Goal: Obtain resource: Download file/media

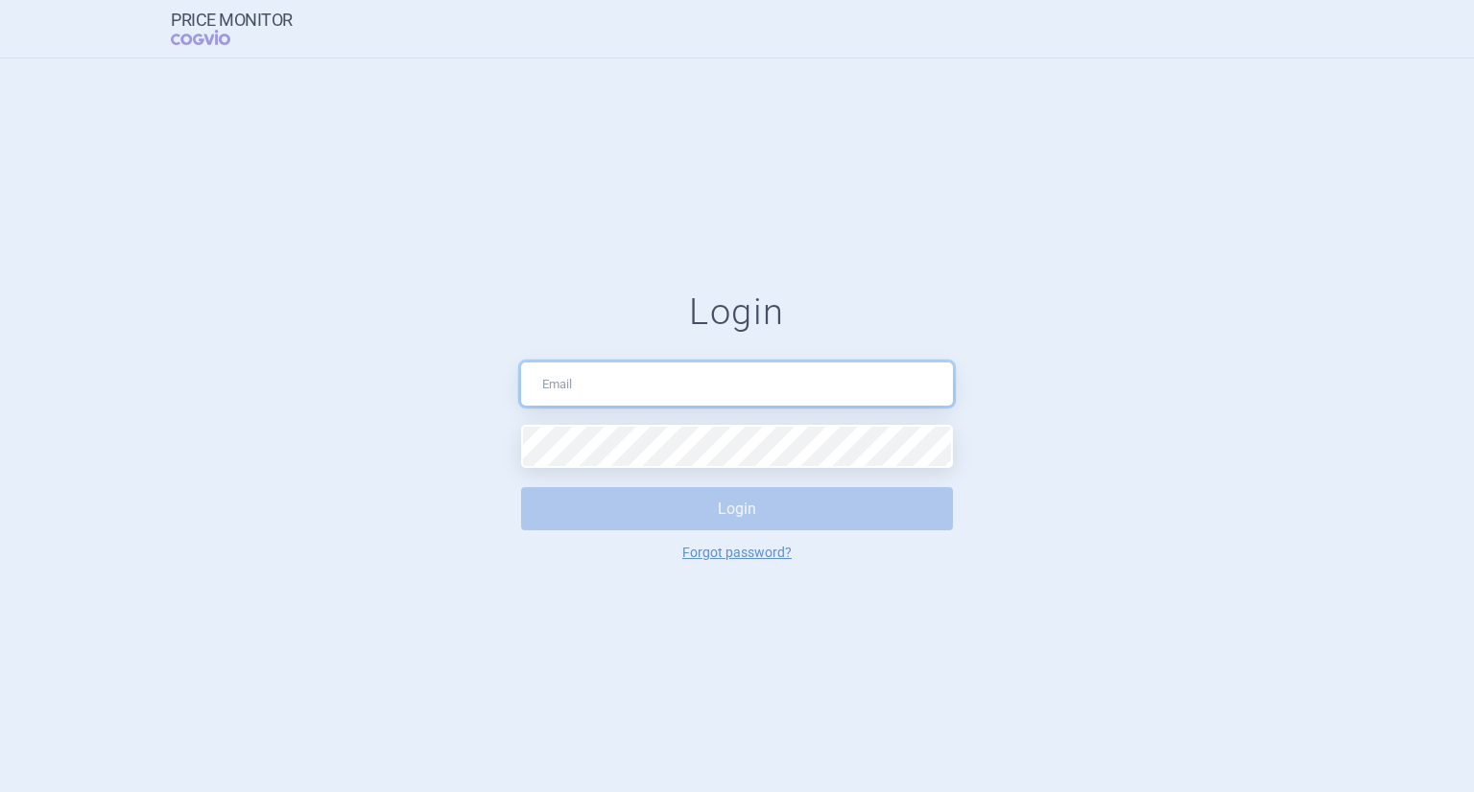
click at [609, 382] on input "text" at bounding box center [737, 384] width 432 height 43
click at [336, 479] on form "Login Login Forgot password?" at bounding box center [736, 426] width 1397 height 271
click at [562, 382] on input "text" at bounding box center [737, 384] width 432 height 43
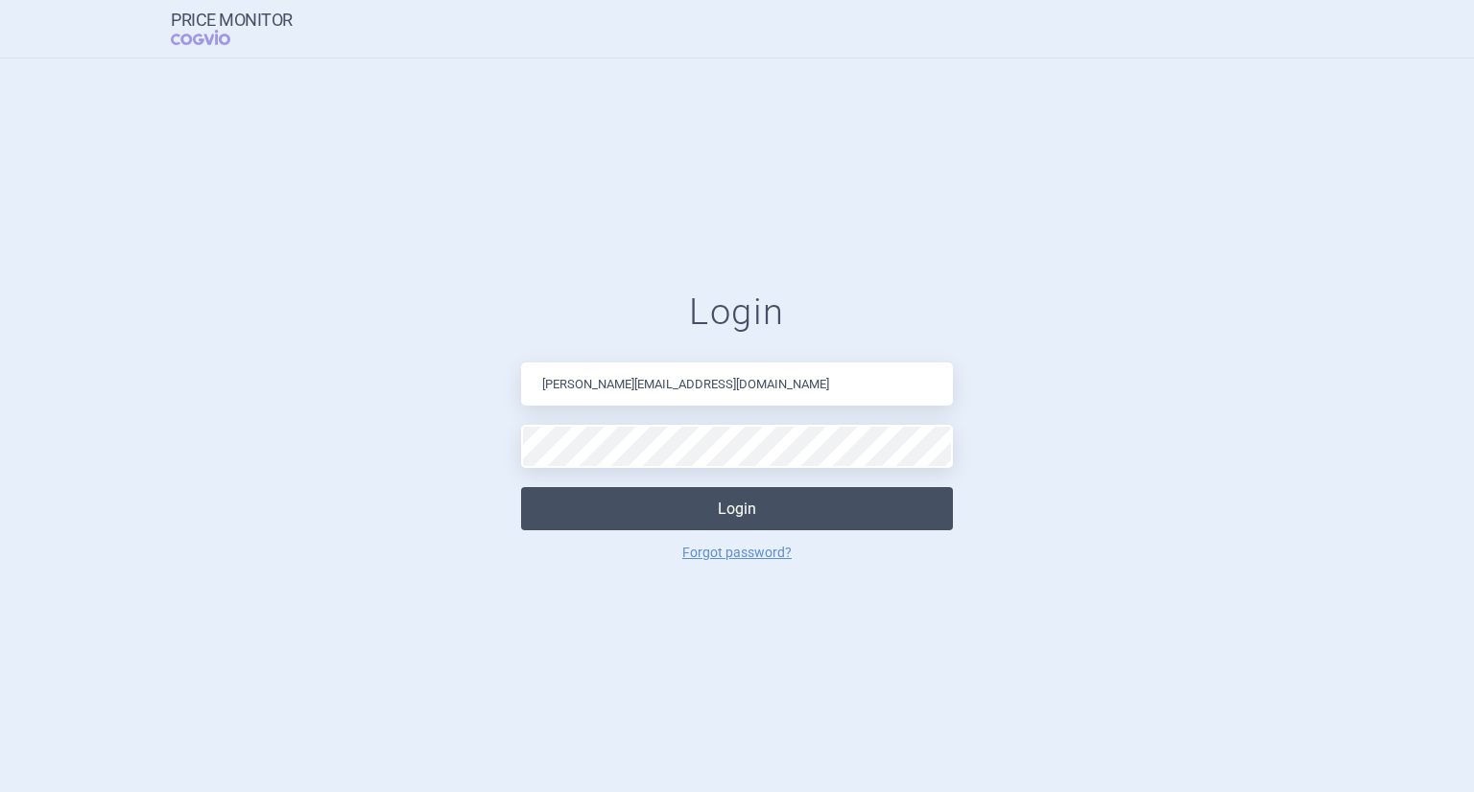
click at [746, 516] on button "Login" at bounding box center [737, 508] width 432 height 43
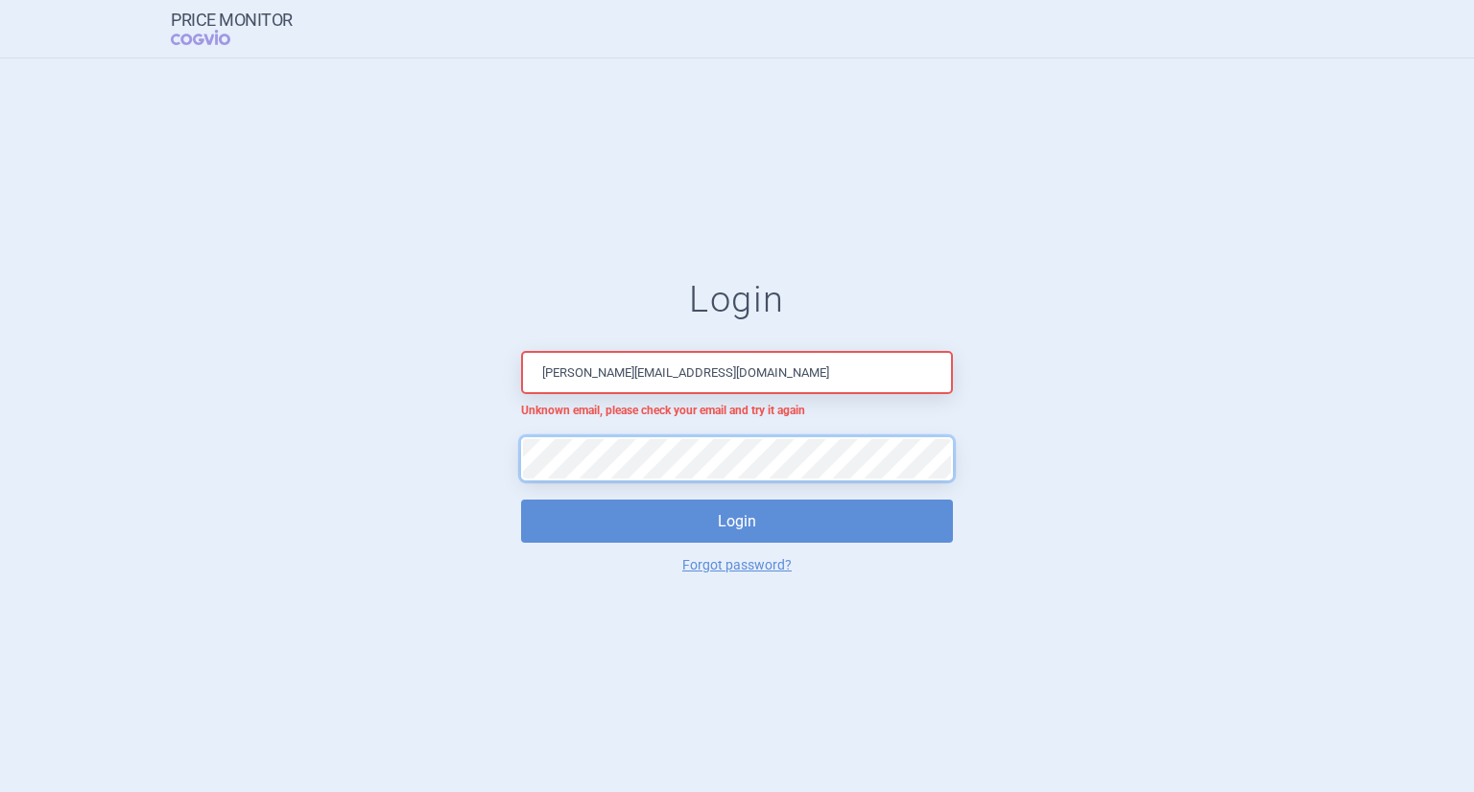
click at [521, 500] on button "Login" at bounding box center [737, 521] width 432 height 43
click at [659, 376] on input "lenka.kratochvilova@msd.com" at bounding box center [737, 372] width 432 height 43
type input "lenka.kratochvilova@merck.com"
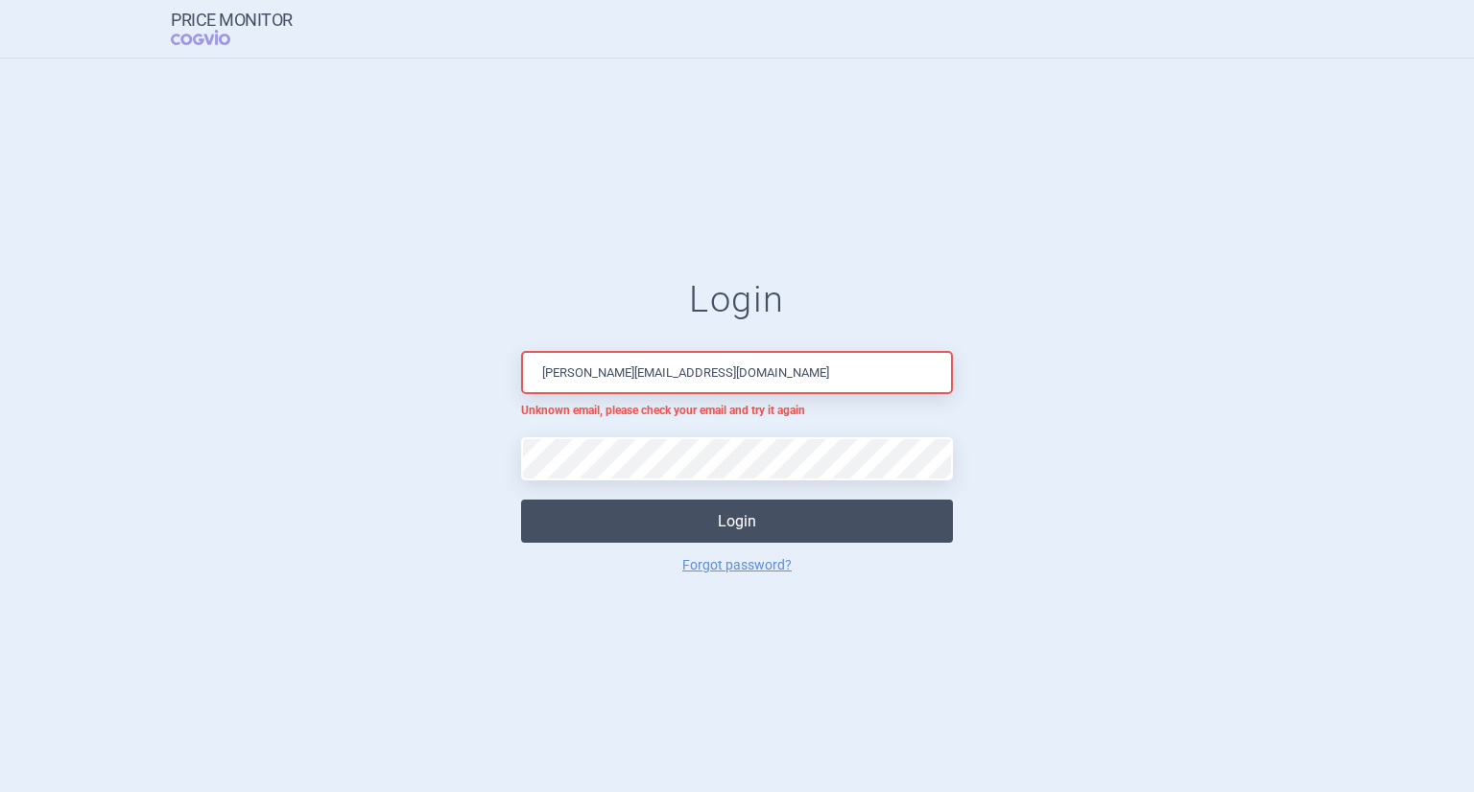
click at [734, 521] on button "Login" at bounding box center [737, 521] width 432 height 43
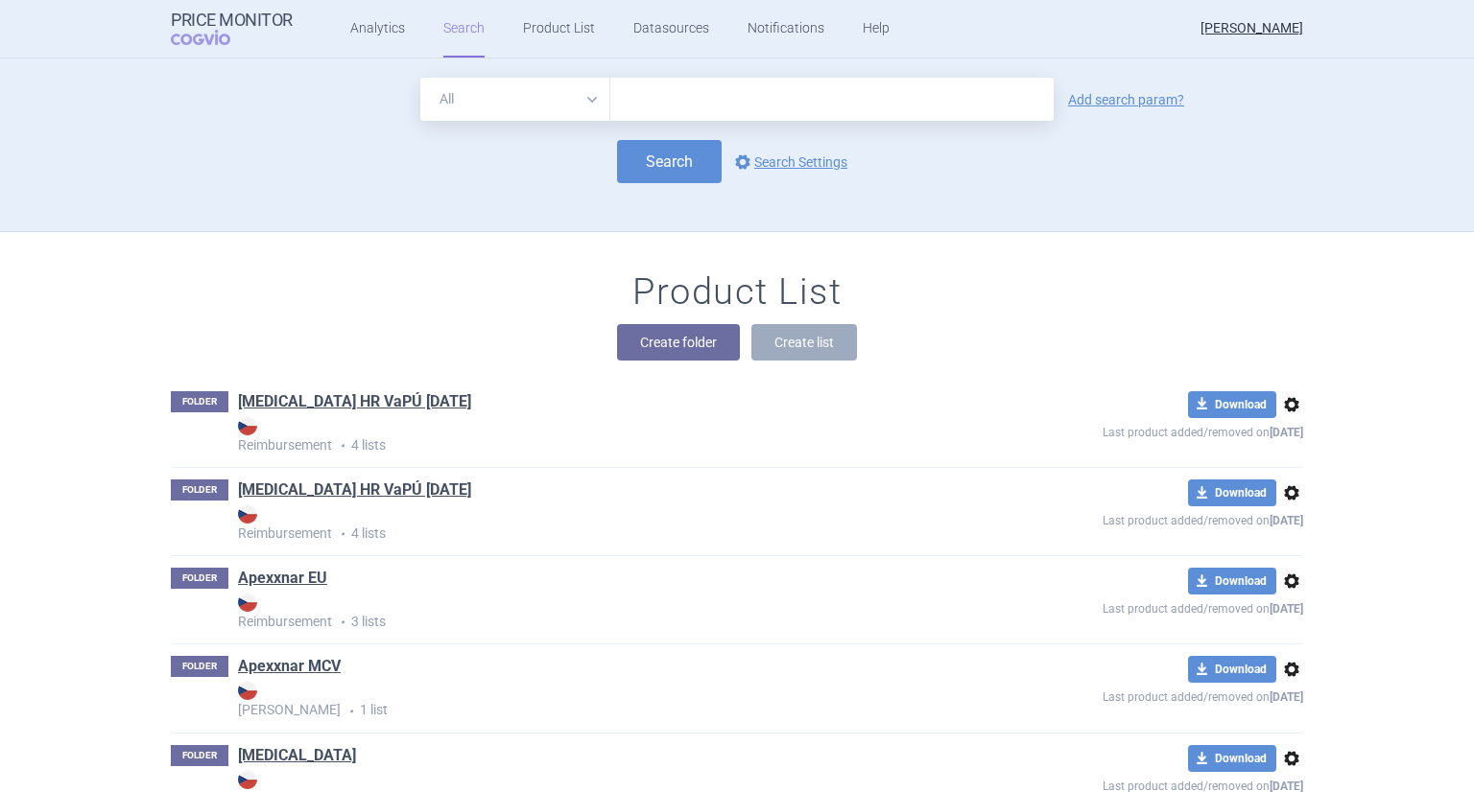
scroll to position [1923, 0]
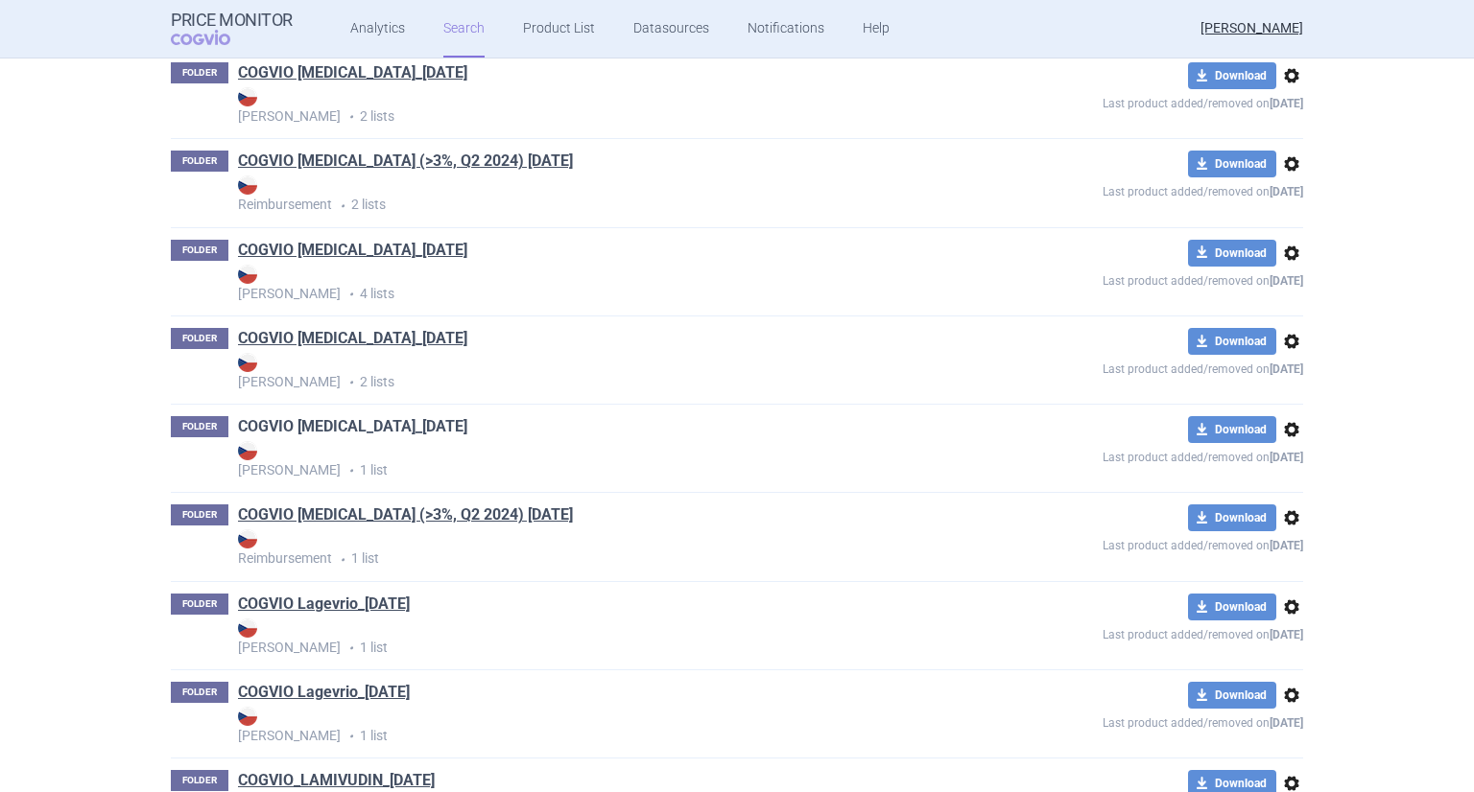
click at [331, 424] on link "COGVIO [MEDICAL_DATA]_[DATE]" at bounding box center [352, 426] width 229 height 21
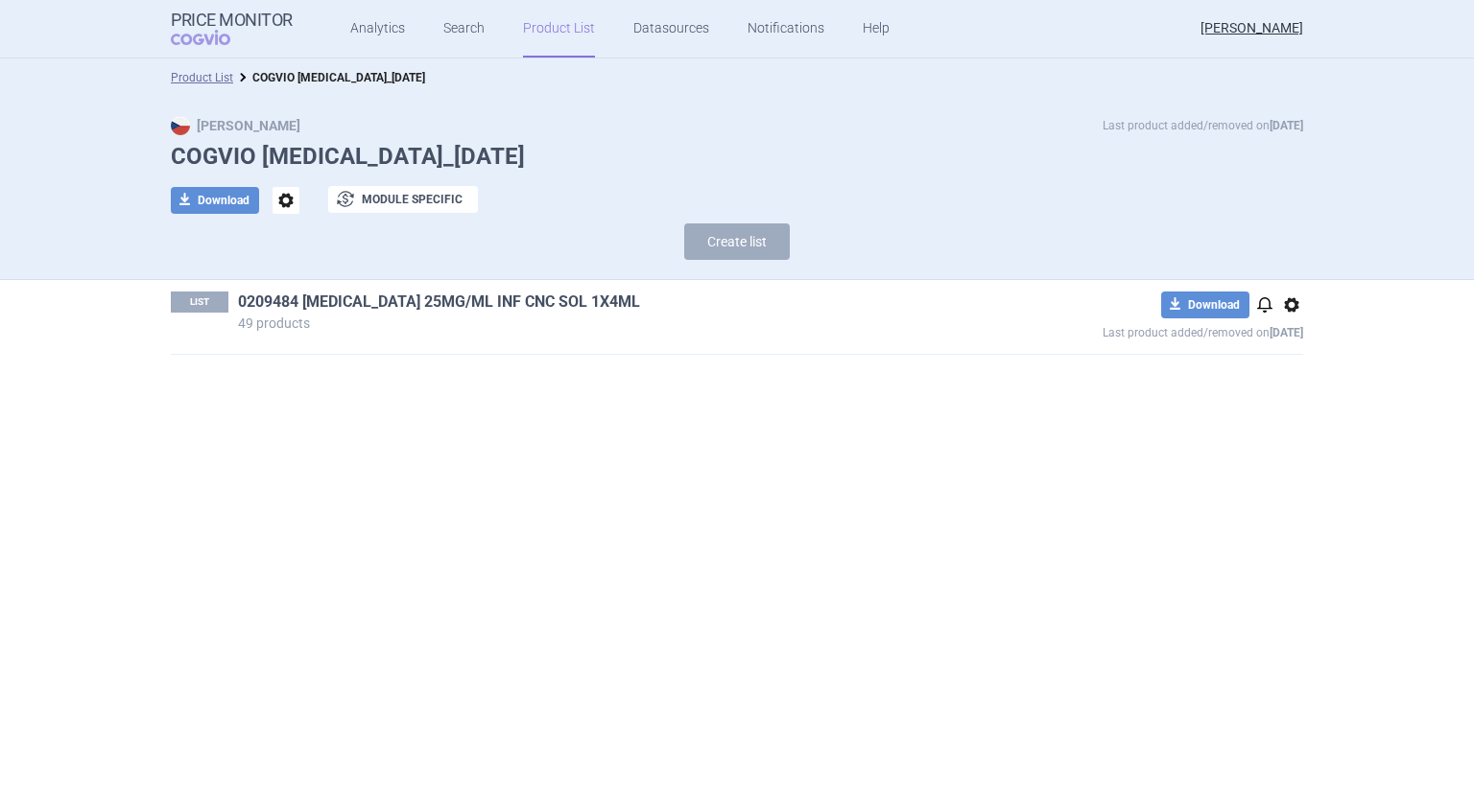
click at [365, 300] on link "0209484 [MEDICAL_DATA] 25MG/ML INF CNC SOL 1X4ML" at bounding box center [439, 302] width 402 height 21
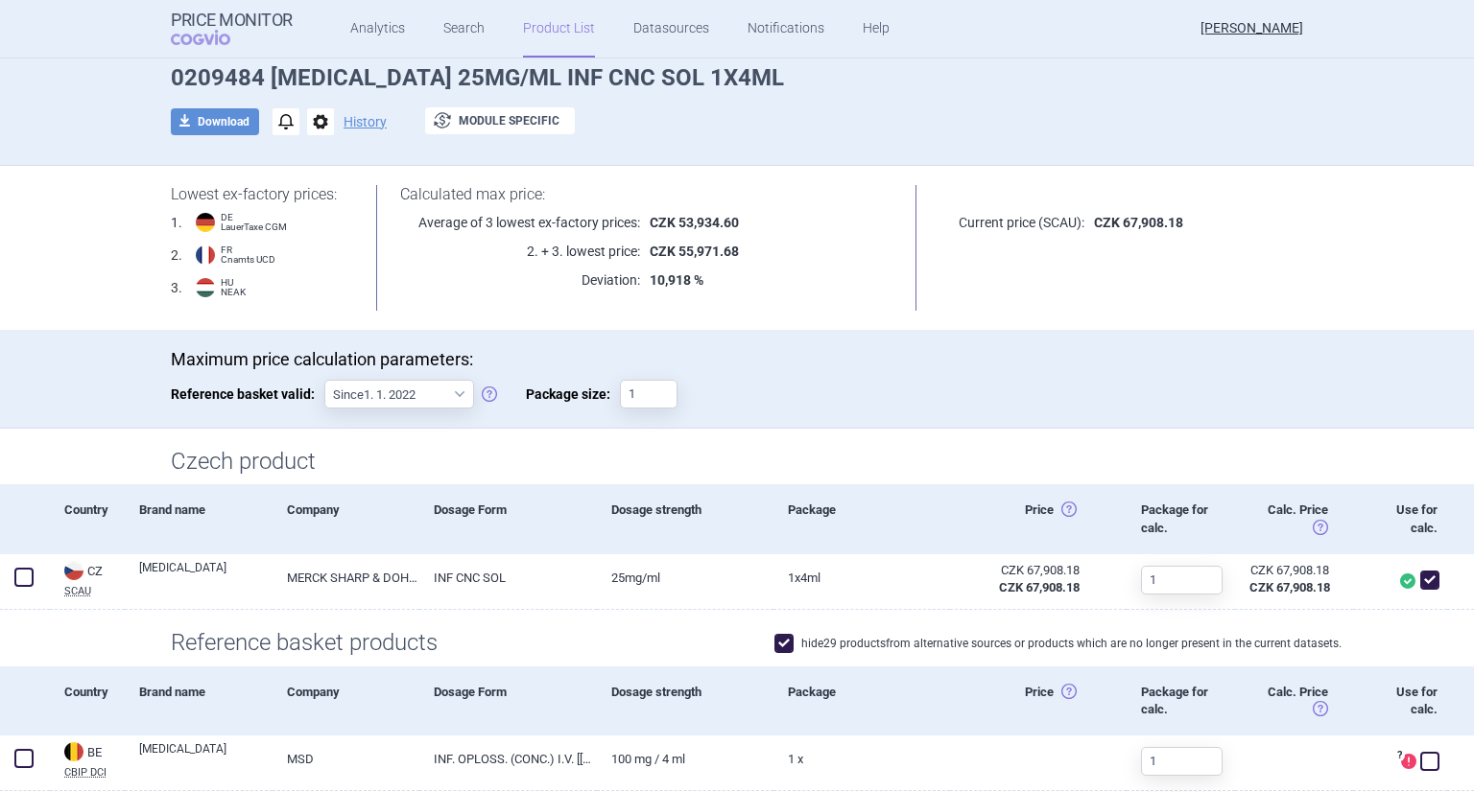
scroll to position [80, 0]
drag, startPoint x: 672, startPoint y: 216, endPoint x: 734, endPoint y: 220, distance: 62.5
click at [734, 220] on p "CZK 53,934.60" at bounding box center [766, 221] width 253 height 19
copy strong "53,934.60"
click at [905, 367] on p "Maximum price calculation parameters:" at bounding box center [737, 358] width 1132 height 21
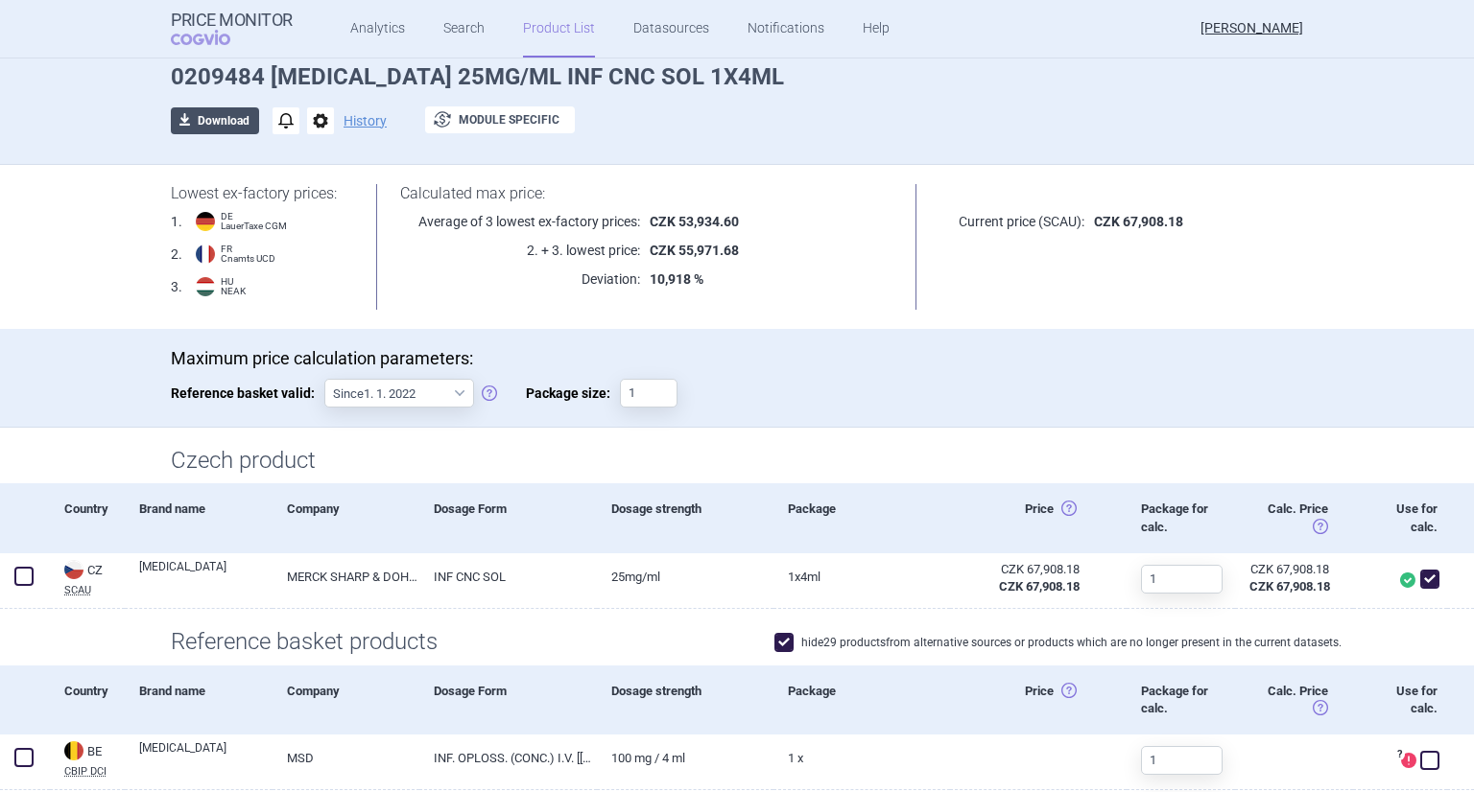
click at [223, 129] on button "download Download" at bounding box center [215, 120] width 88 height 27
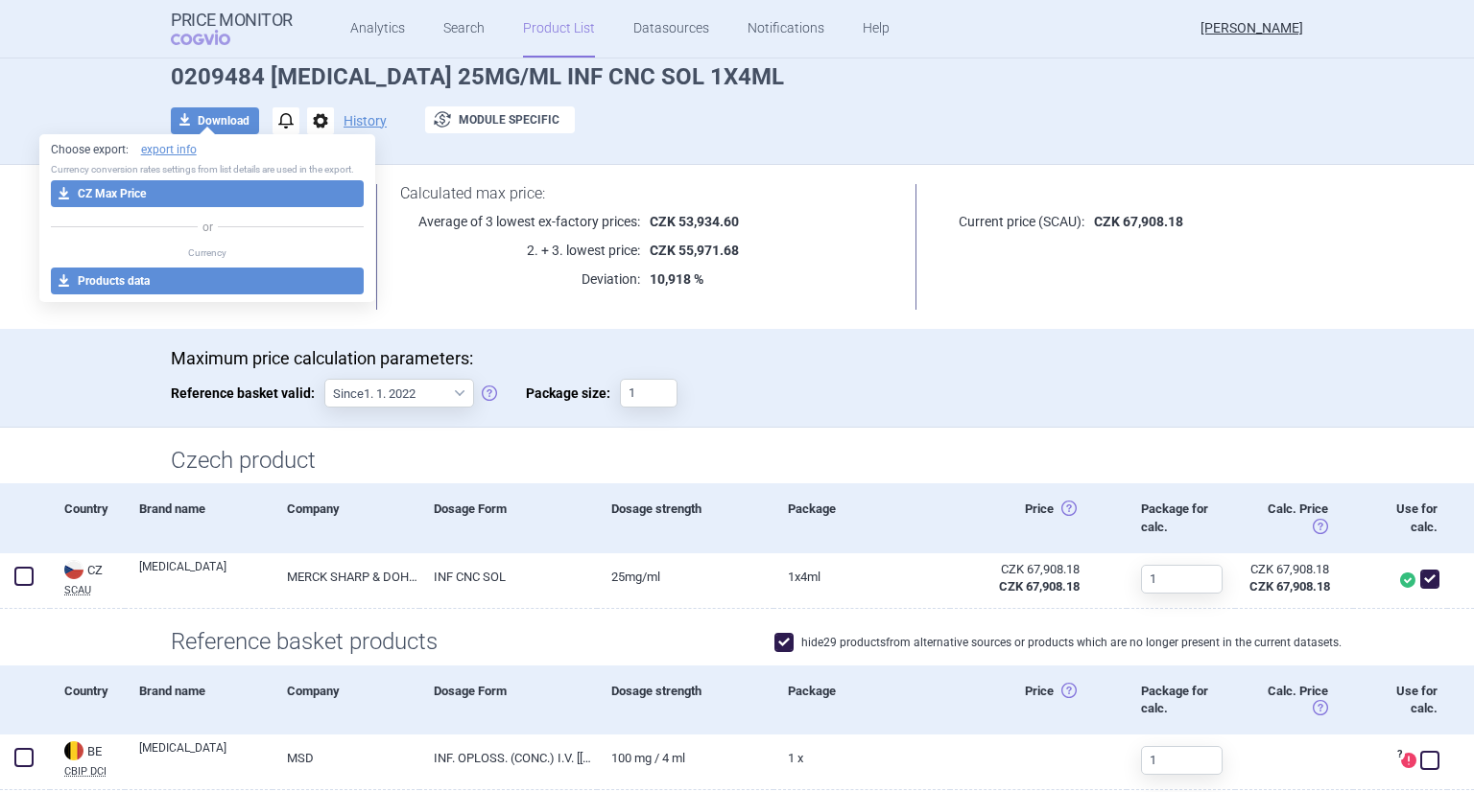
select select "EUR"
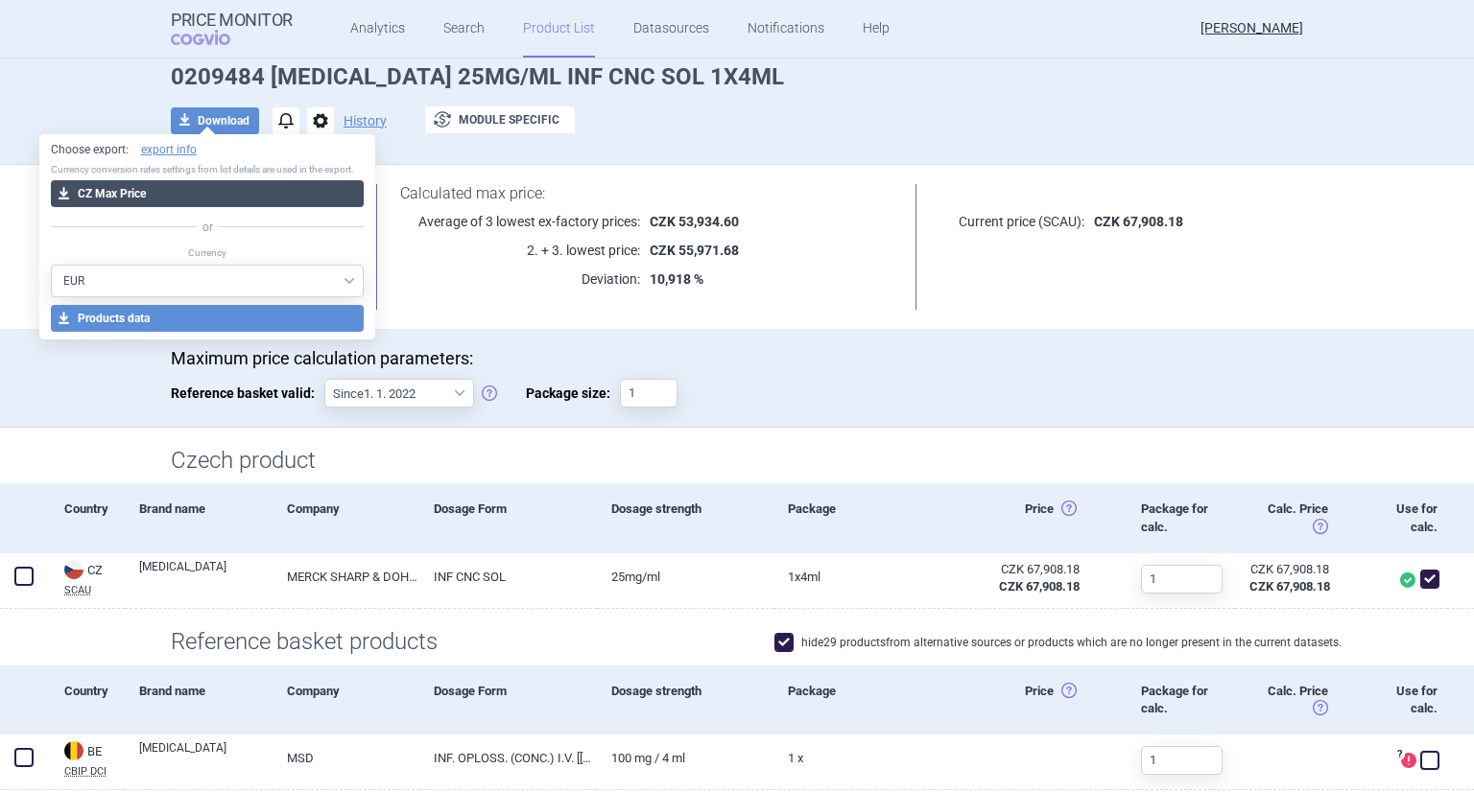
click at [165, 194] on button "download CZ Max Price" at bounding box center [208, 193] width 314 height 27
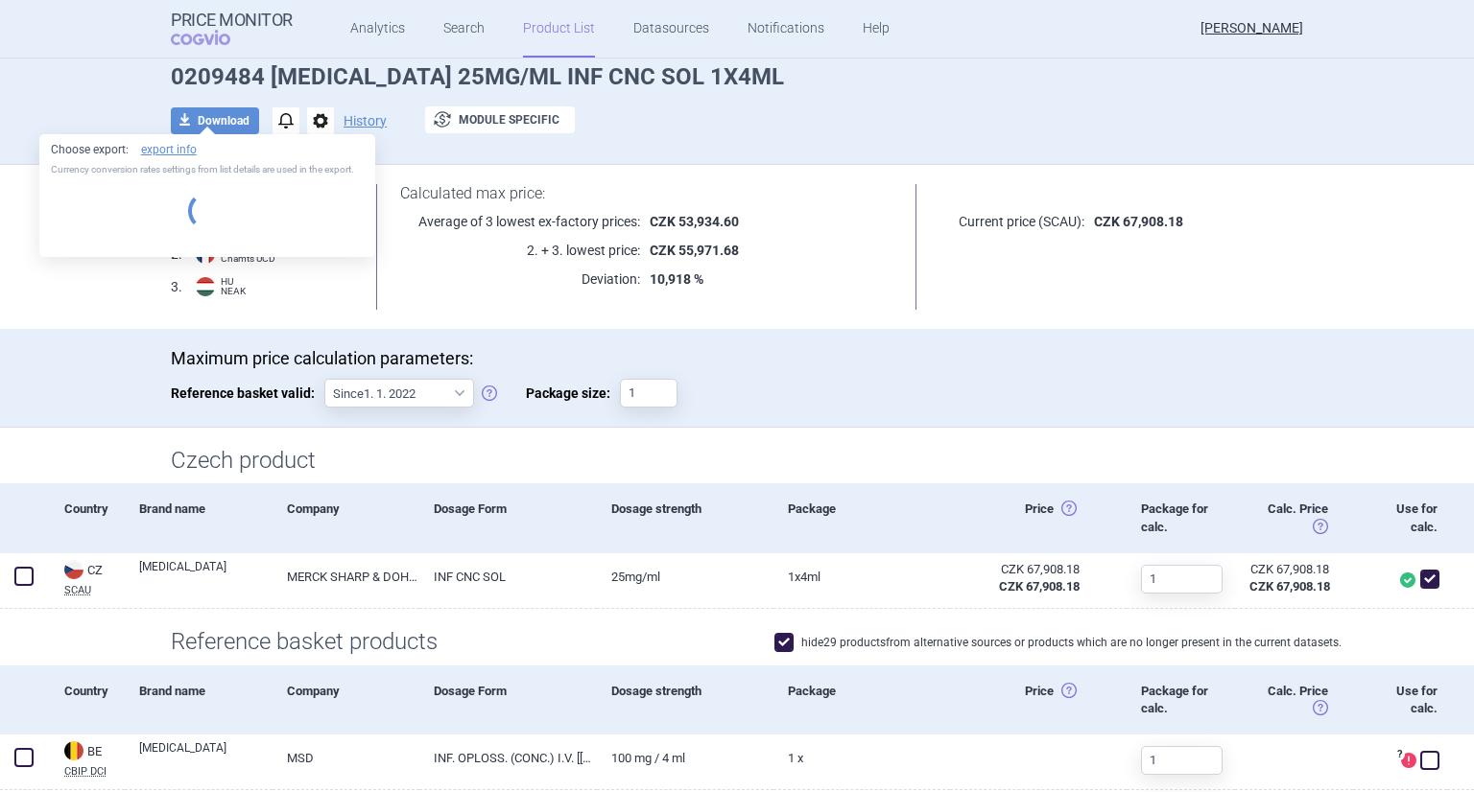
select select "EUR"
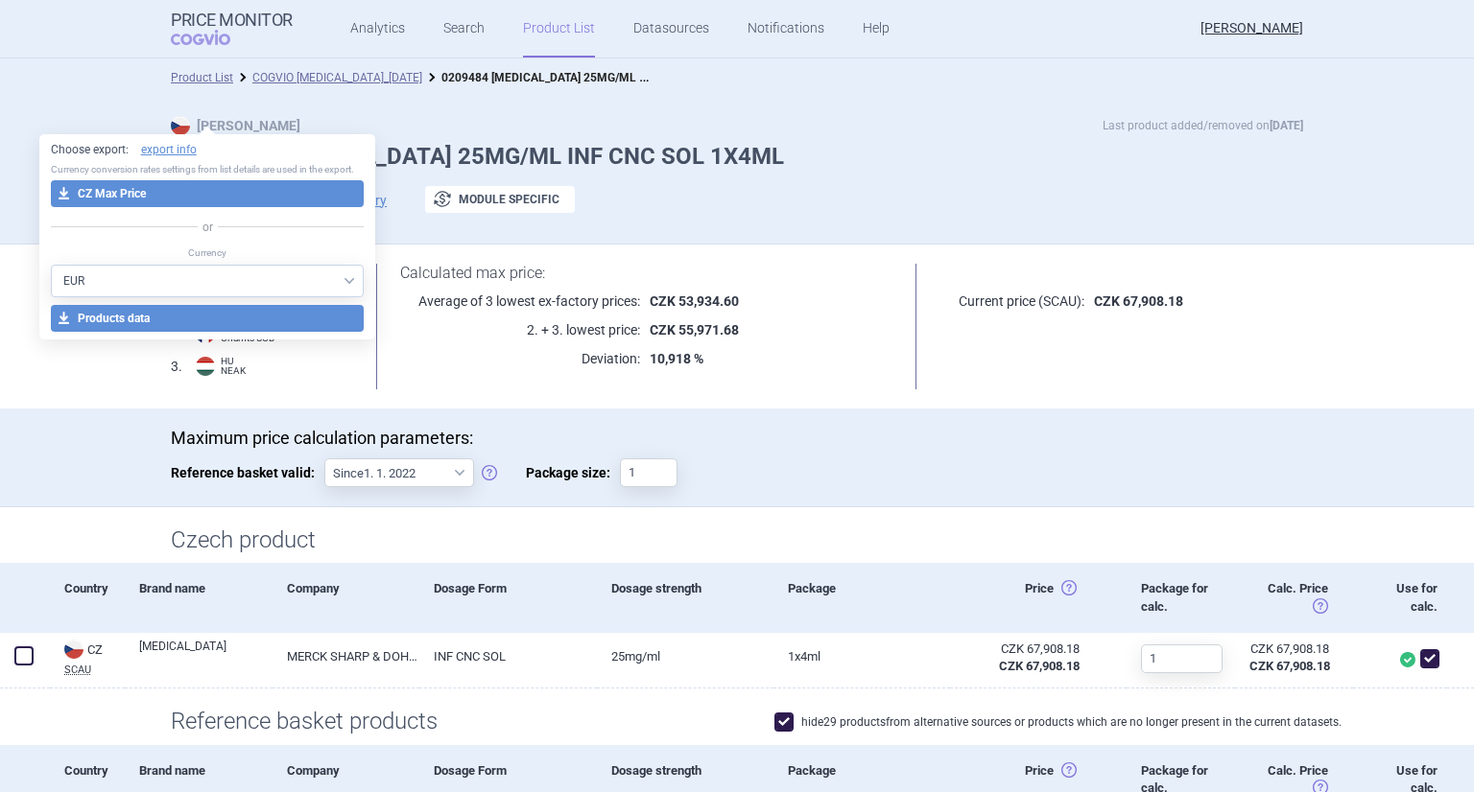
select select "EUR"
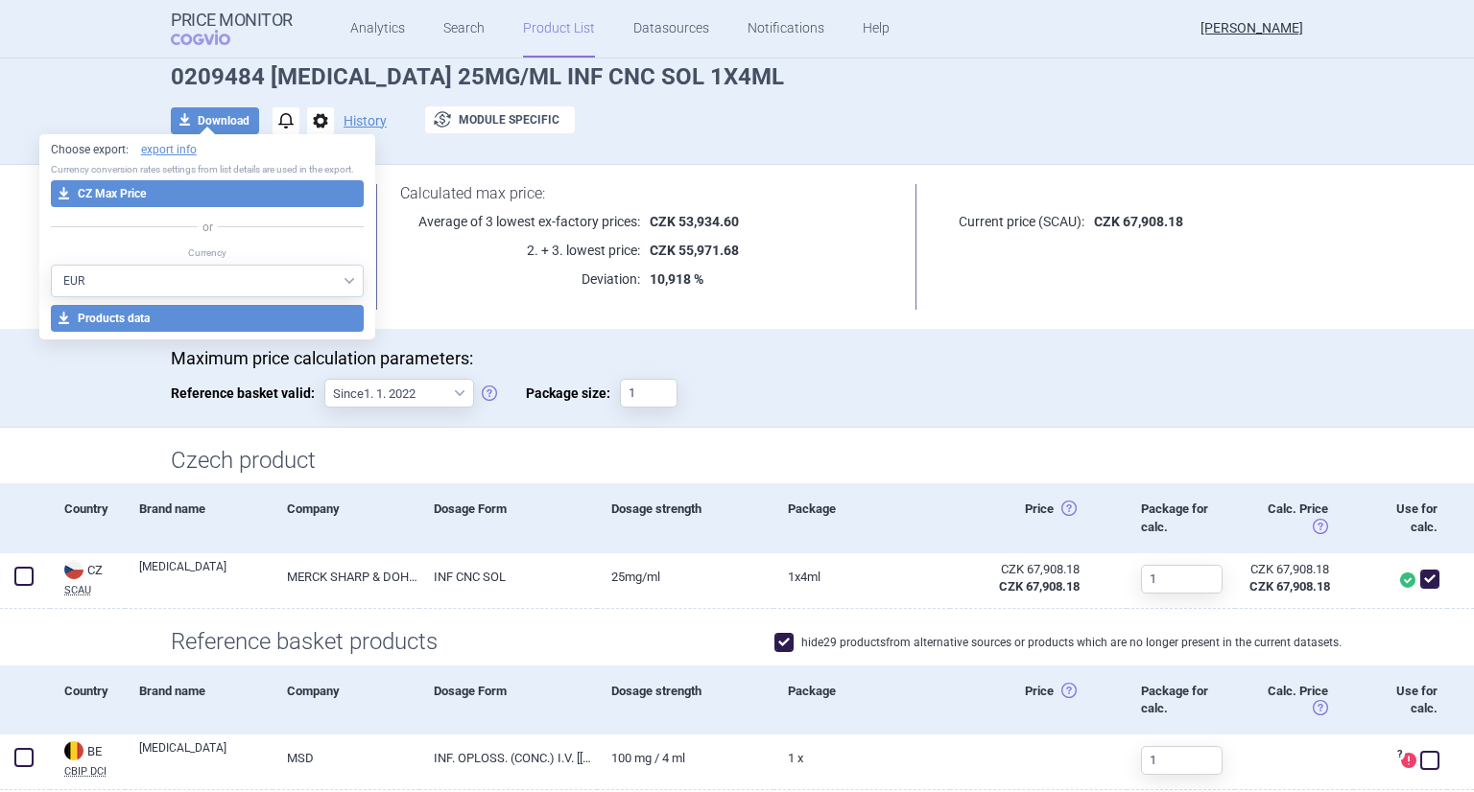
click at [923, 120] on div "download Download notifications options History exchange Module specific" at bounding box center [737, 120] width 1132 height 29
